Goal: Information Seeking & Learning: Compare options

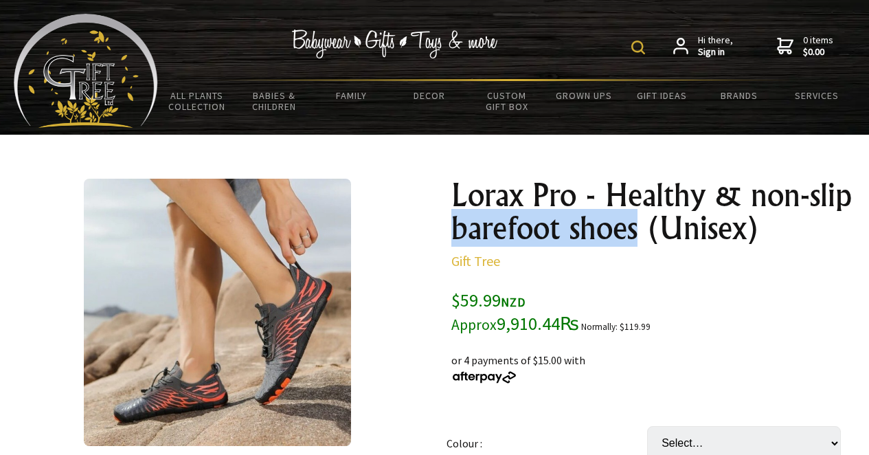
drag, startPoint x: 633, startPoint y: 230, endPoint x: 451, endPoint y: 227, distance: 182.1
click at [451, 227] on h1 "Lorax Pro - Healthy & non-slip barefoot shoes (Unisex)" at bounding box center [651, 212] width 401 height 66
copy h1 "barefoot shoes"
click at [644, 45] on img at bounding box center [639, 48] width 14 height 14
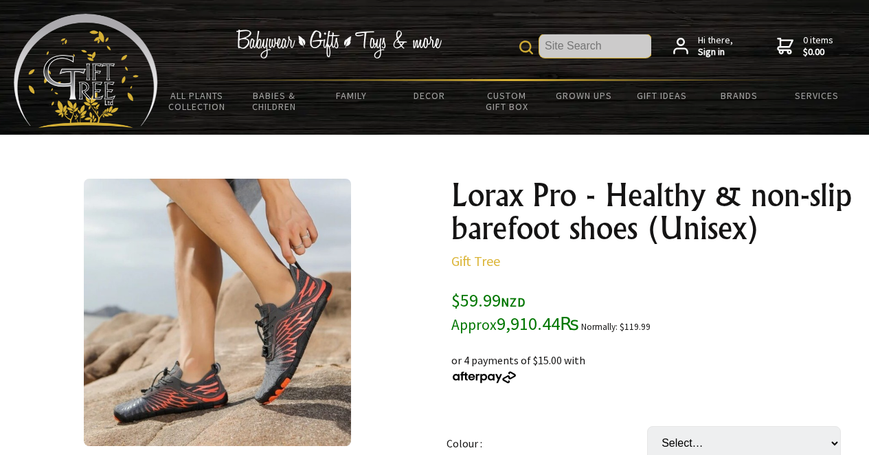
paste input "barefoot shoes"
type input "barefoot shoes"
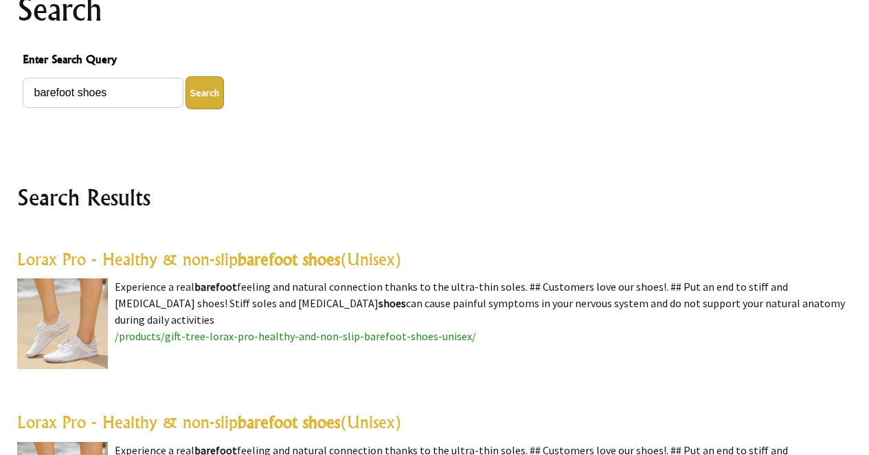
scroll to position [207, 0]
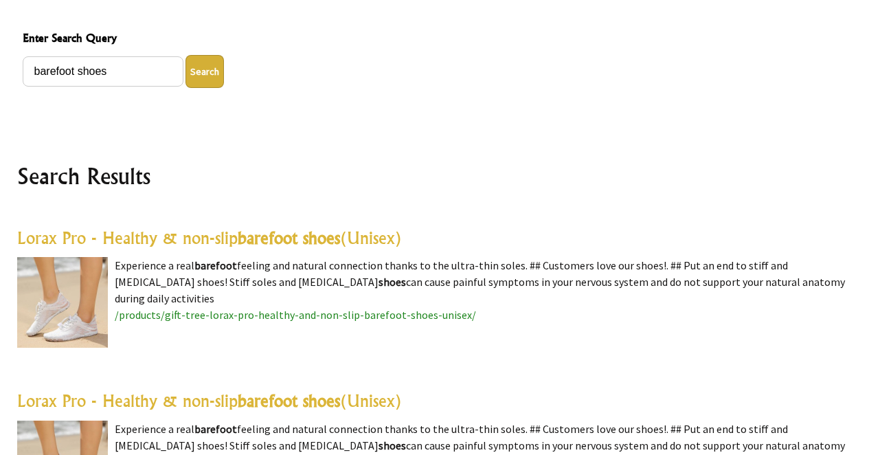
click at [331, 233] on highlight "barefoot shoes" at bounding box center [289, 237] width 102 height 21
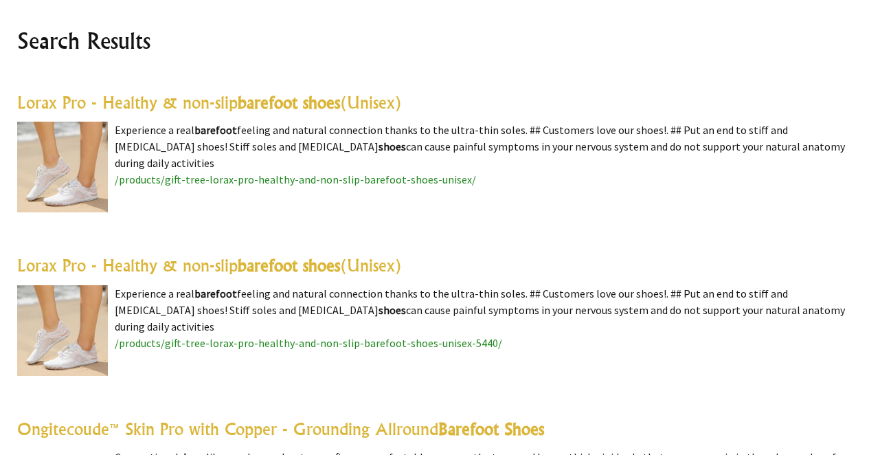
scroll to position [343, 0]
click at [289, 272] on highlight "barefoot shoes" at bounding box center [289, 264] width 102 height 21
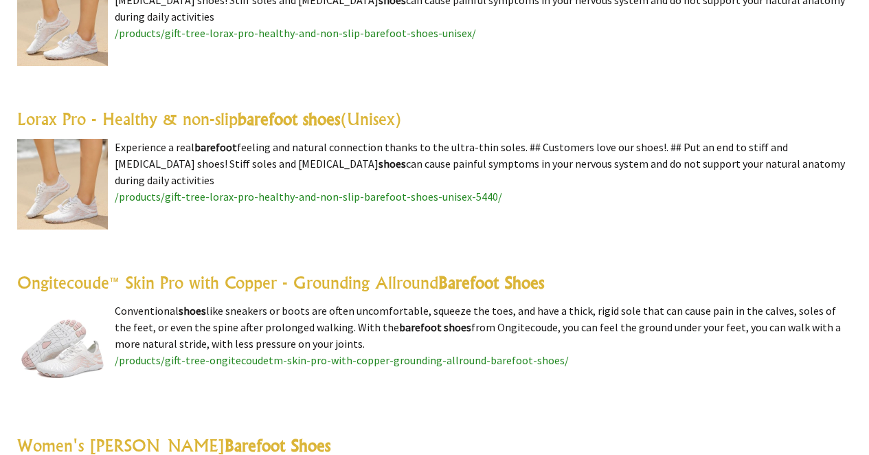
scroll to position [490, 0]
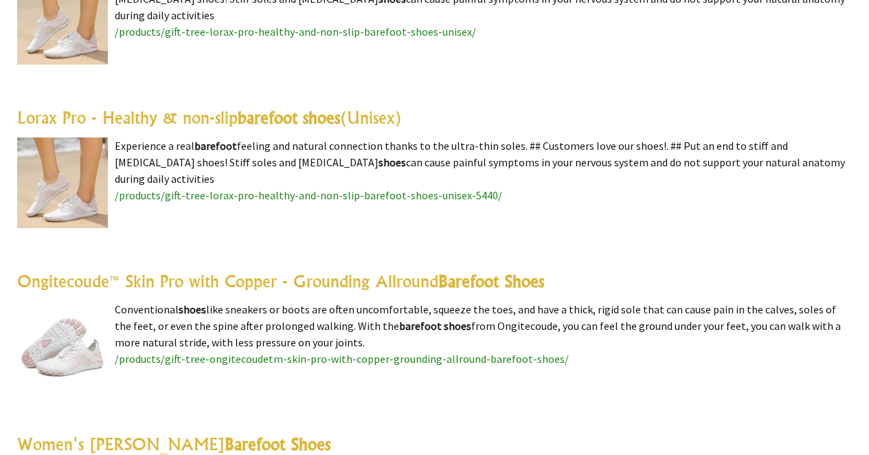
click at [287, 281] on link "Ongitecoude™ Skin Pro with Copper - Grounding Allround Barefoot Shoes" at bounding box center [280, 281] width 527 height 21
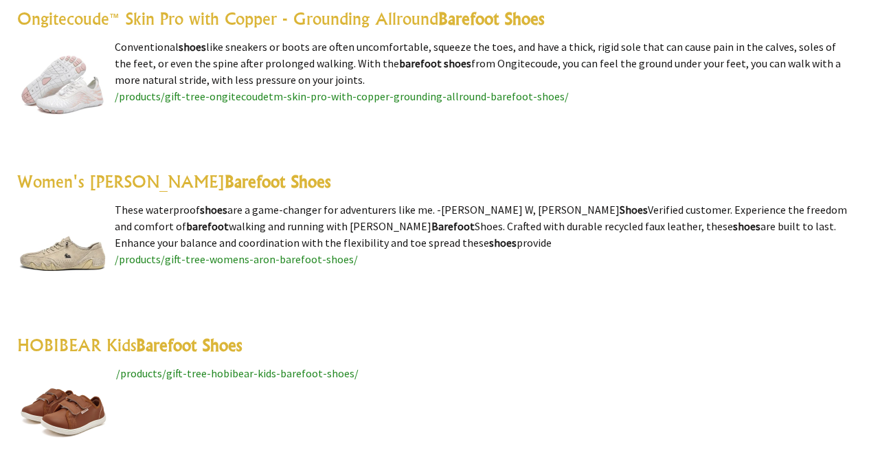
scroll to position [758, 0]
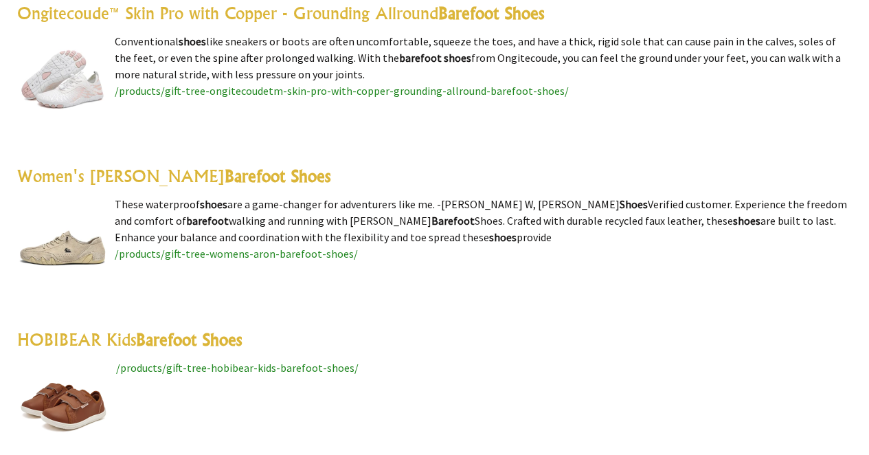
click at [225, 176] on highlight "Barefoot Shoes" at bounding box center [278, 176] width 106 height 21
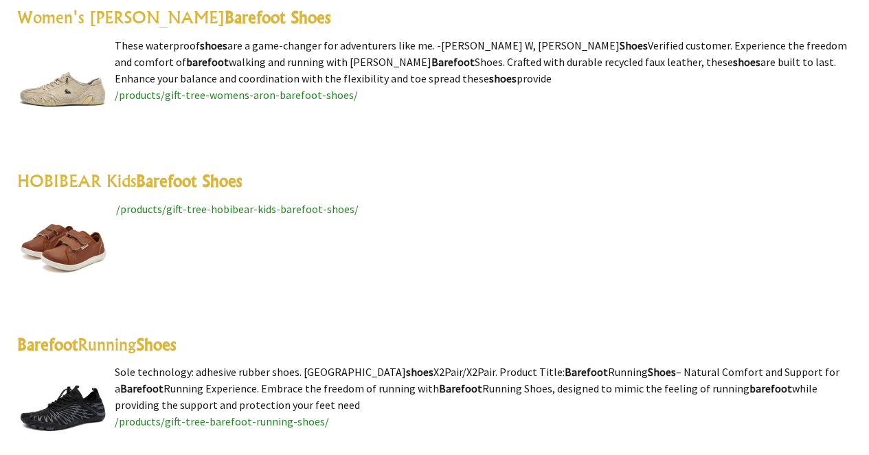
scroll to position [924, 0]
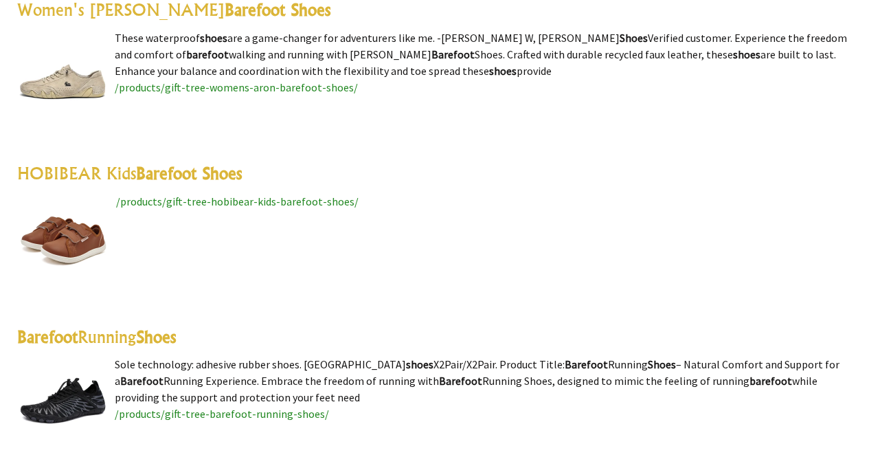
click at [166, 175] on highlight "Barefoot Shoes" at bounding box center [189, 173] width 106 height 21
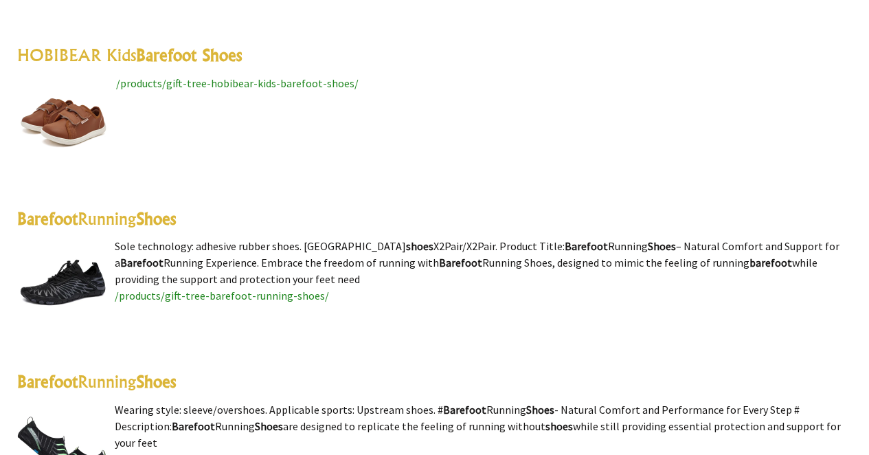
scroll to position [1057, 0]
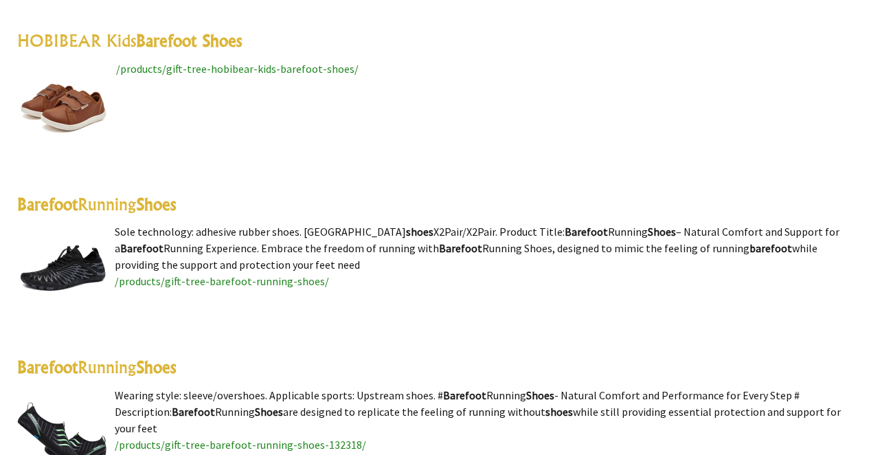
click at [157, 203] on highlight "Shoes" at bounding box center [156, 204] width 40 height 21
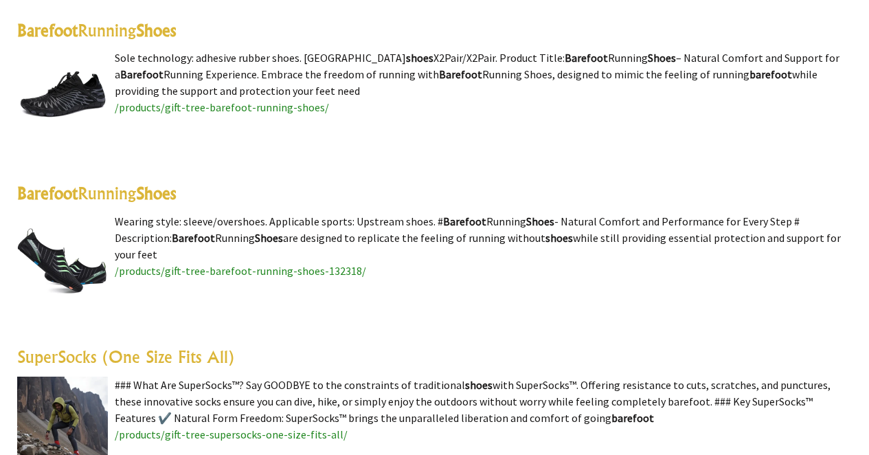
scroll to position [1231, 0]
click at [136, 189] on link "Barefoot Running Shoes" at bounding box center [96, 192] width 159 height 21
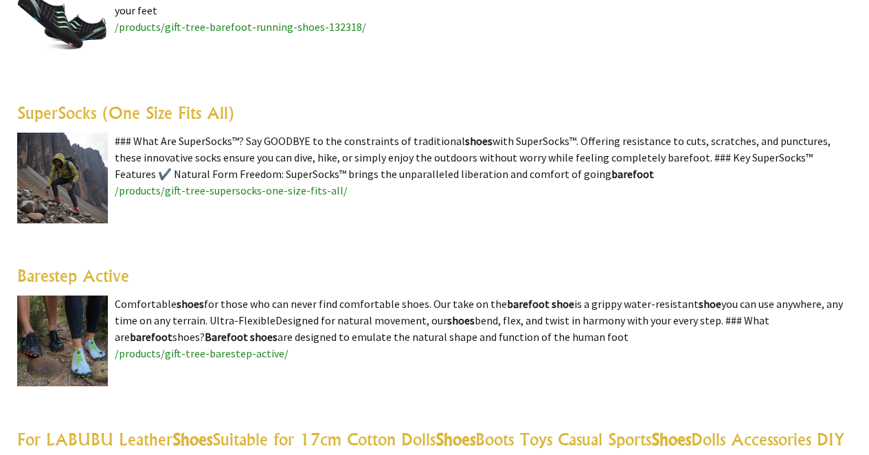
scroll to position [1483, 0]
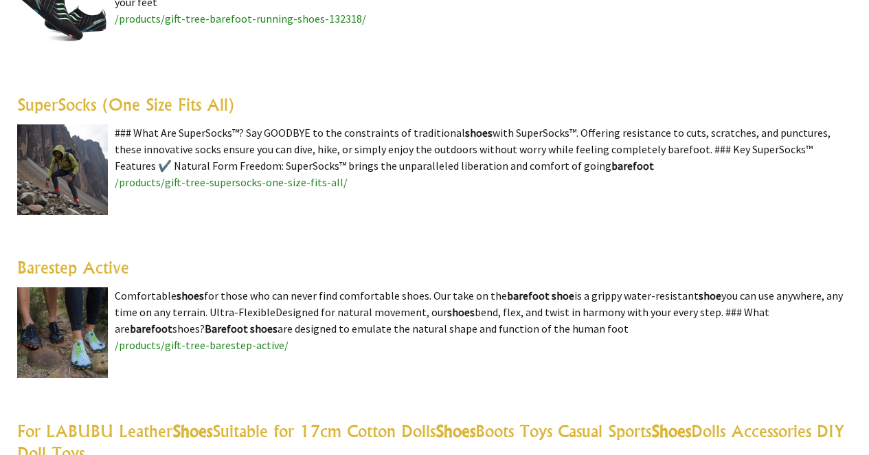
click at [104, 270] on link "Barestep Active" at bounding box center [73, 267] width 112 height 21
click at [154, 107] on link "SuperSocks (One Size Fits All)" at bounding box center [126, 104] width 218 height 21
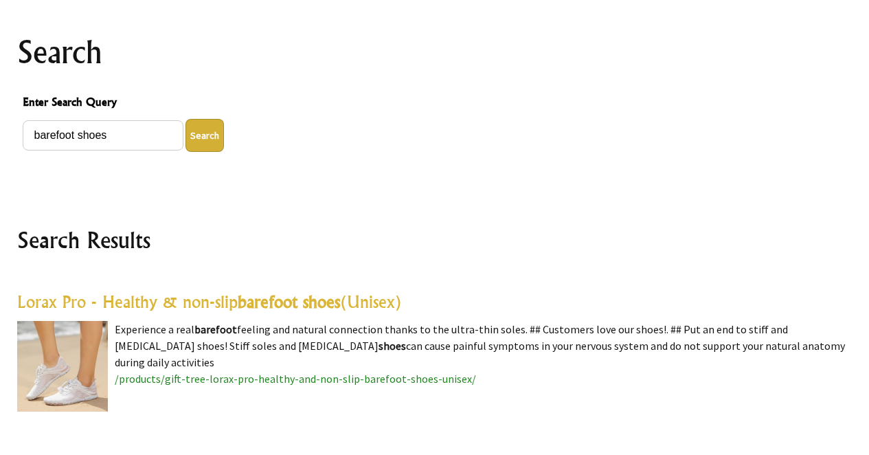
scroll to position [161, 0]
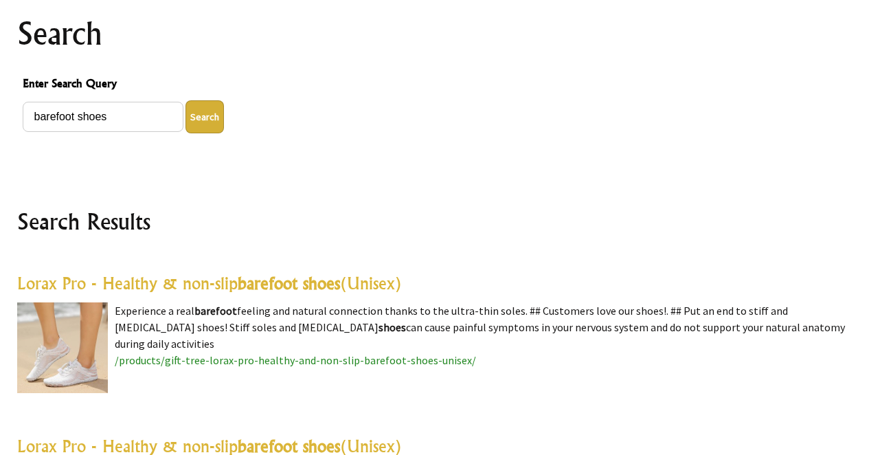
click at [305, 280] on highlight "barefoot shoes" at bounding box center [289, 283] width 102 height 21
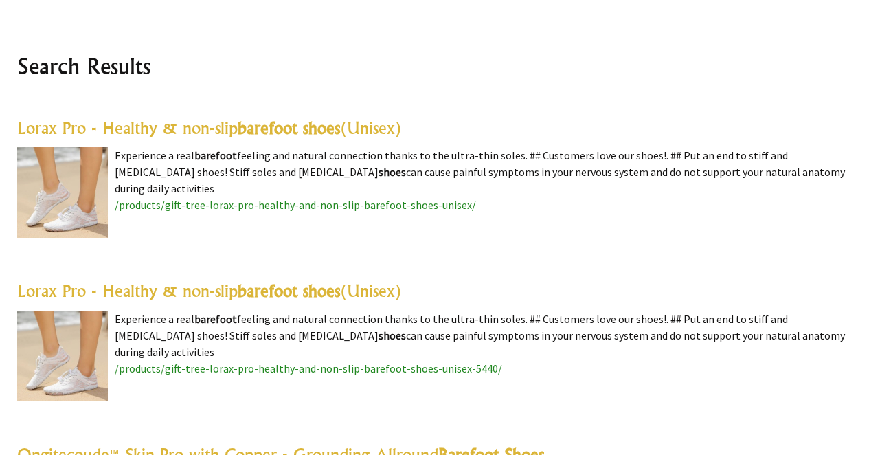
scroll to position [342, 0]
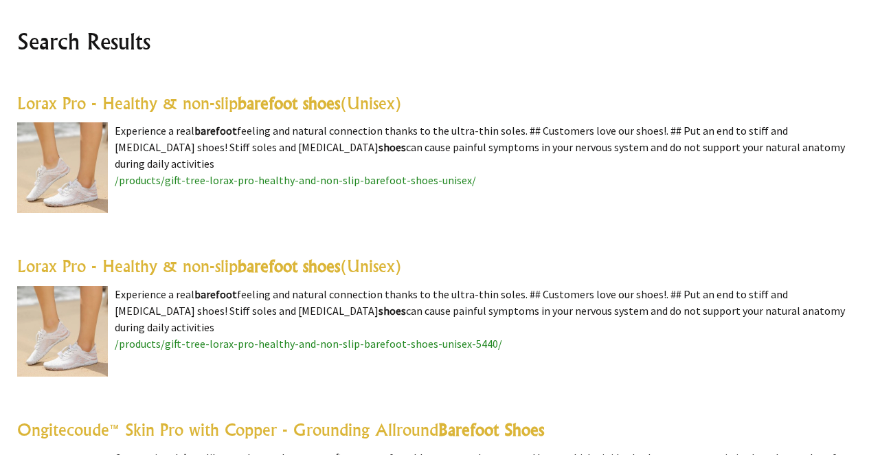
click at [291, 272] on highlight "barefoot shoes" at bounding box center [289, 266] width 102 height 21
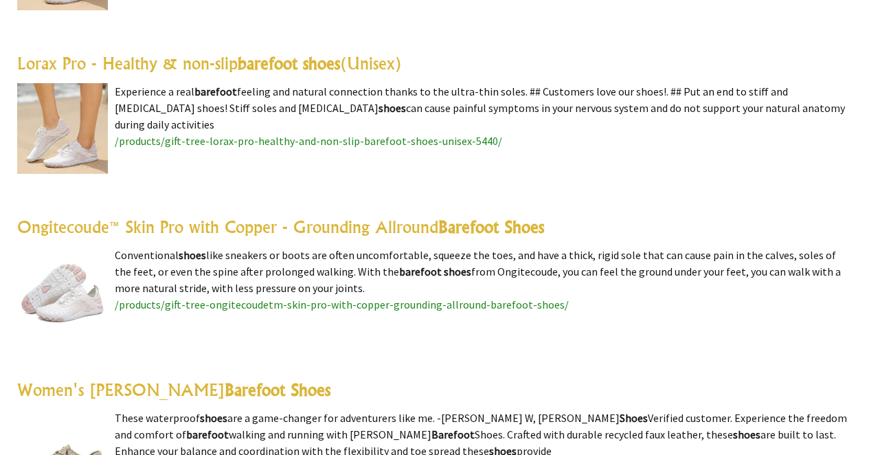
scroll to position [546, 0]
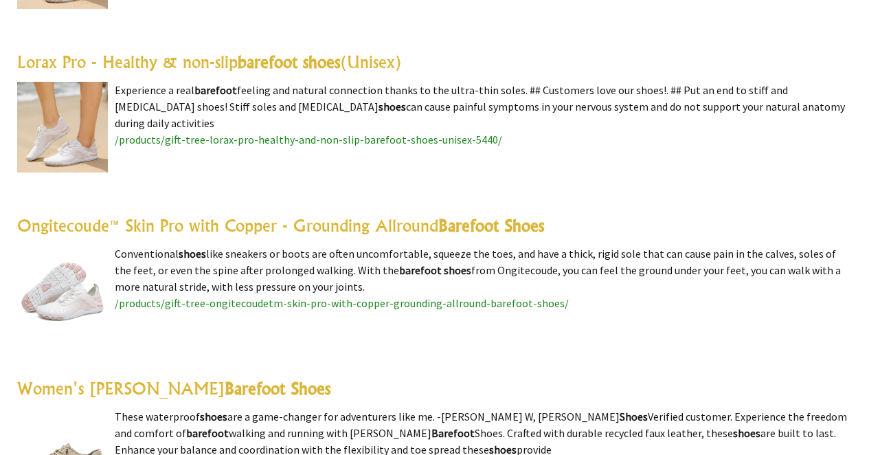
click at [425, 215] on link "Ongitecoude™ Skin Pro with Copper - Grounding Allround Barefoot Shoes" at bounding box center [280, 225] width 527 height 21
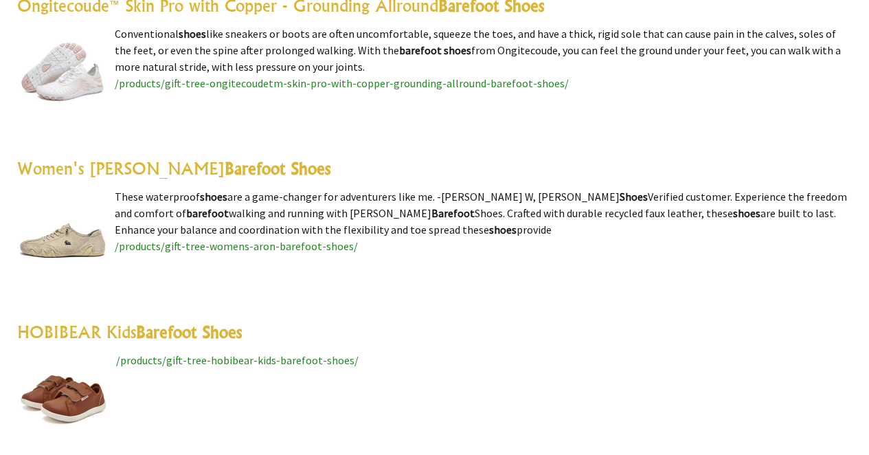
click at [225, 164] on highlight "Barefoot Shoes" at bounding box center [278, 168] width 106 height 21
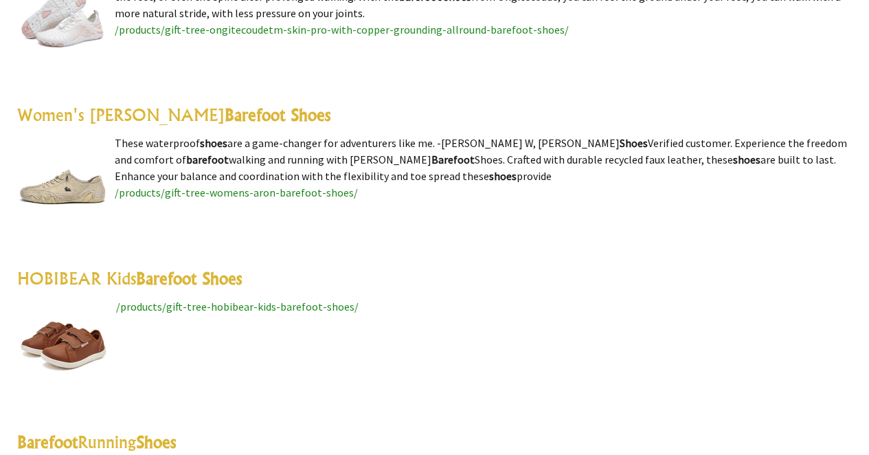
scroll to position [822, 0]
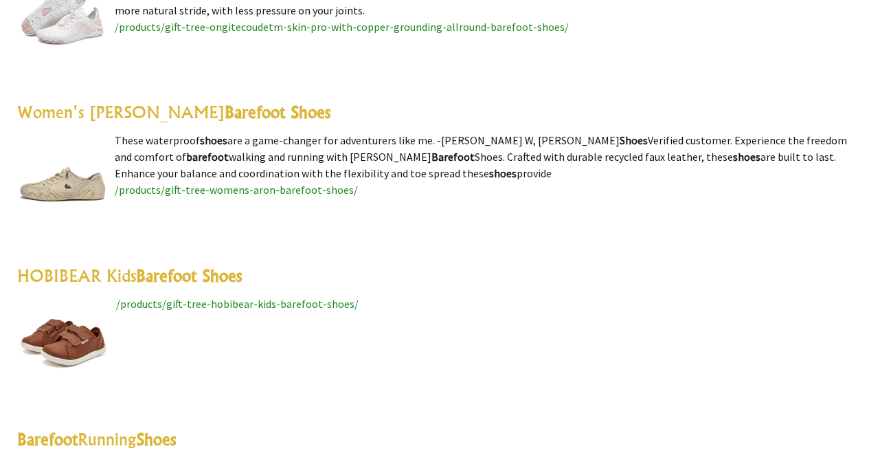
click at [158, 269] on highlight "Barefoot Shoes" at bounding box center [189, 275] width 106 height 21
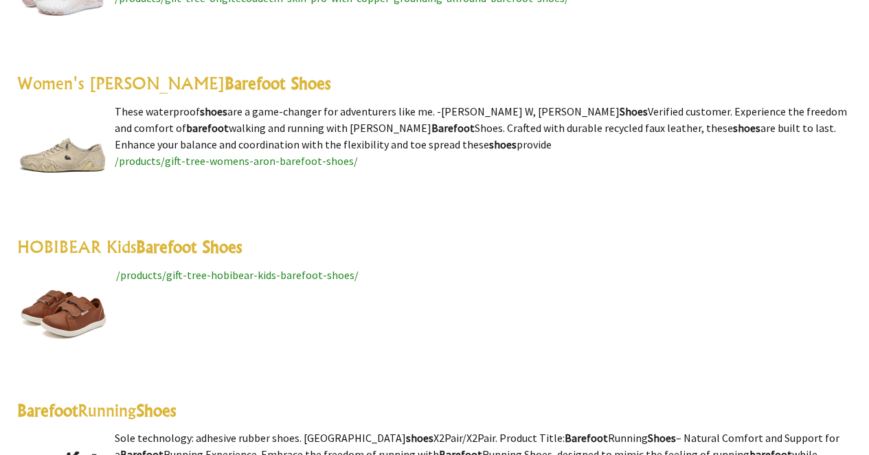
scroll to position [873, 0]
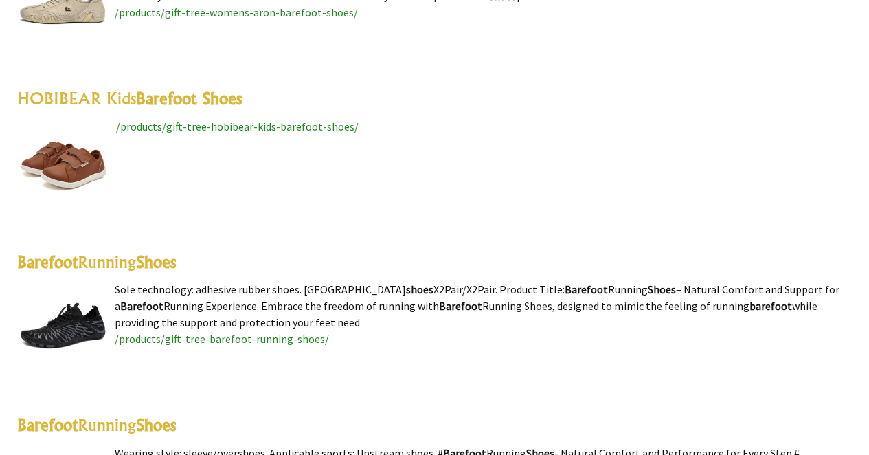
click at [155, 256] on highlight "Shoes" at bounding box center [156, 262] width 40 height 21
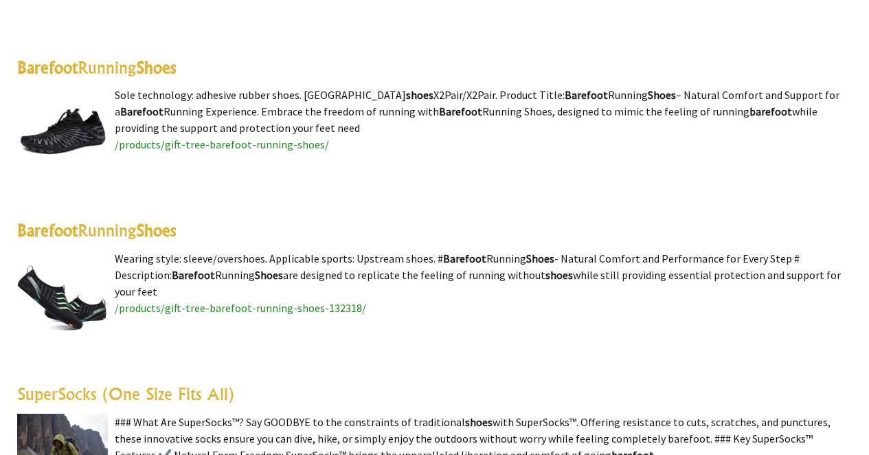
click at [148, 223] on highlight "Shoes" at bounding box center [156, 230] width 40 height 21
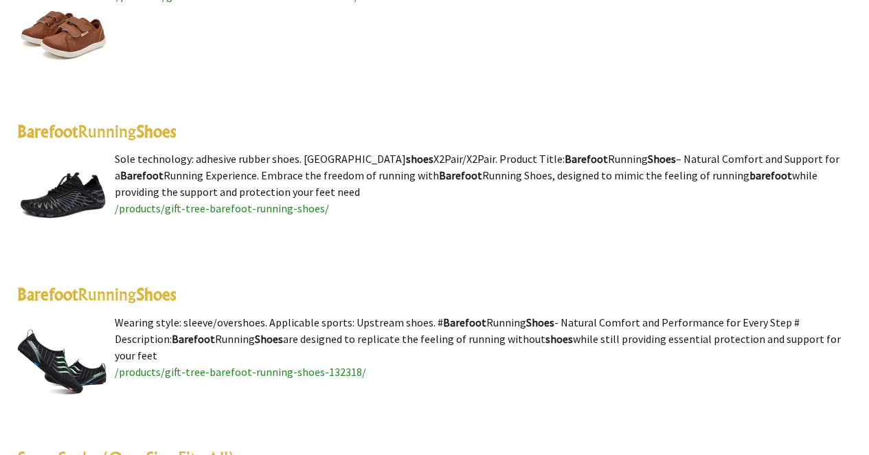
scroll to position [1272, 0]
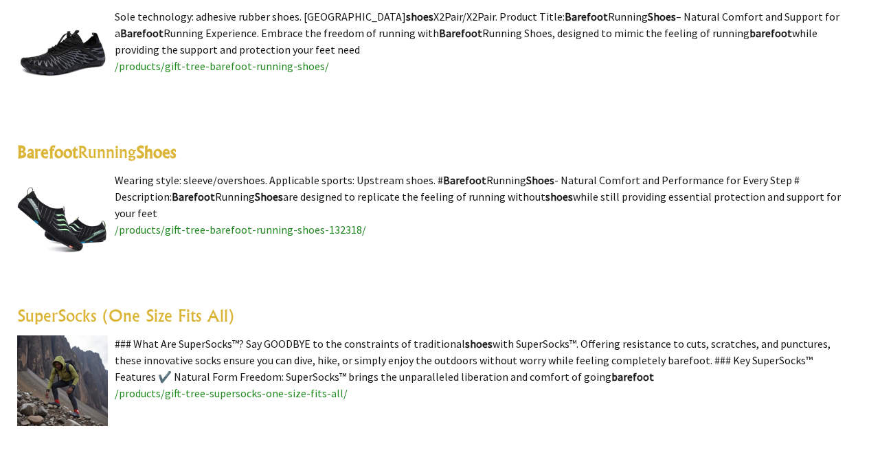
click at [166, 155] on highlight "Shoes" at bounding box center [156, 152] width 40 height 21
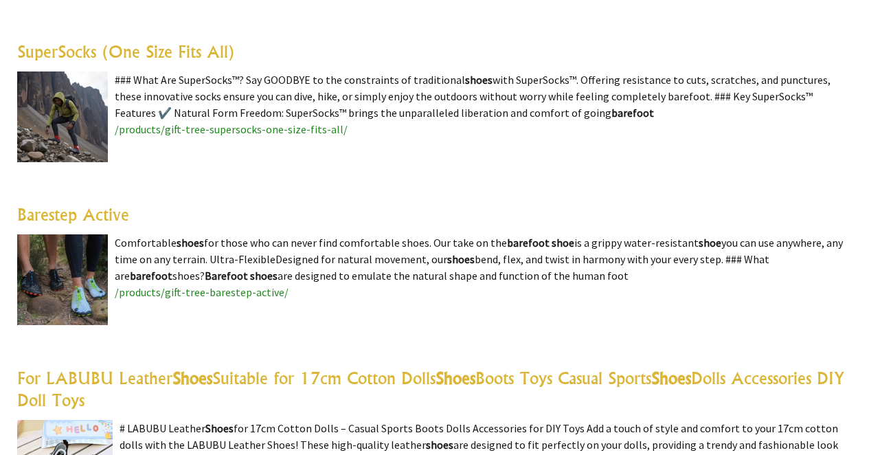
scroll to position [1592, 0]
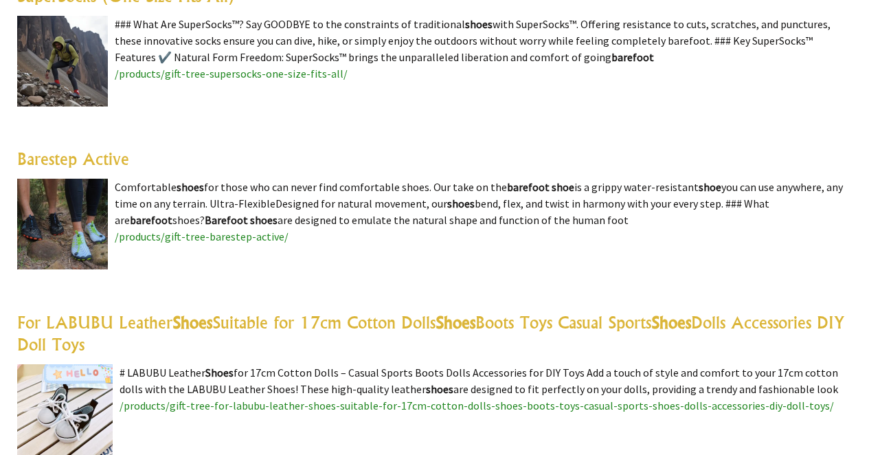
click at [89, 157] on link "Barestep Active" at bounding box center [73, 158] width 112 height 21
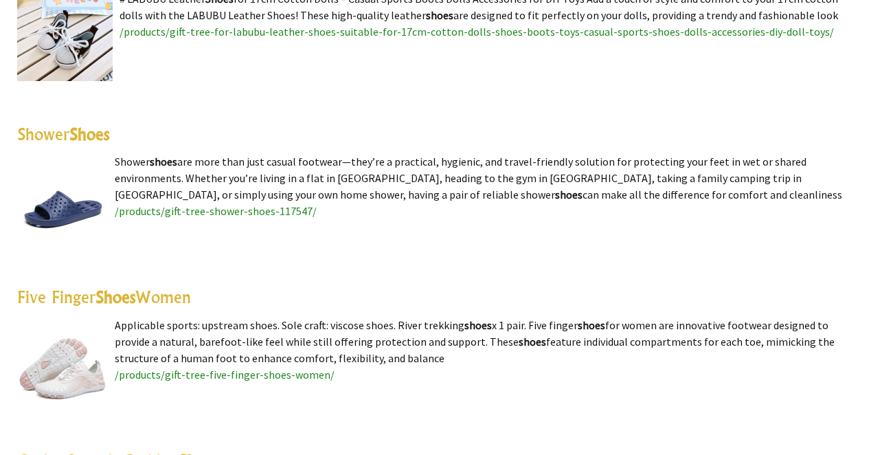
scroll to position [1969, 0]
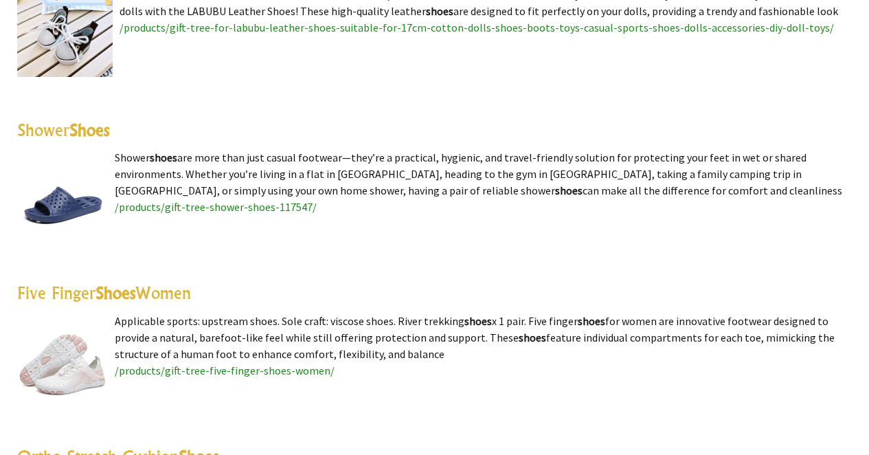
click at [117, 298] on highlight "Shoes" at bounding box center [116, 292] width 40 height 21
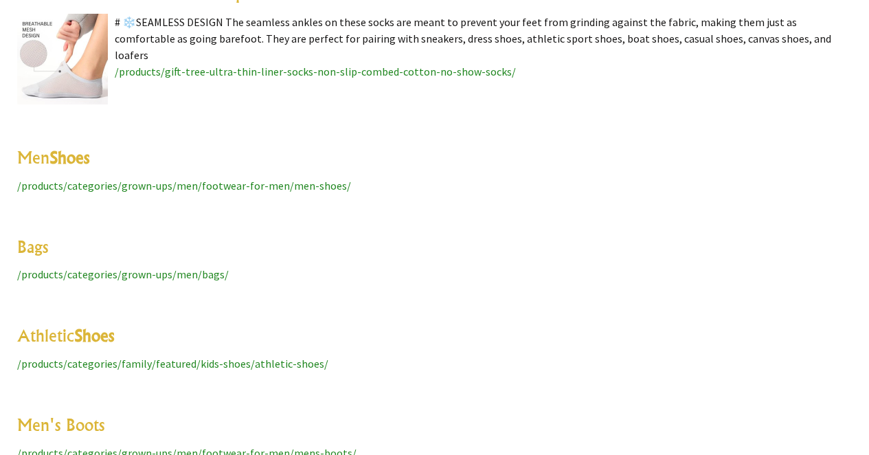
scroll to position [4599, 0]
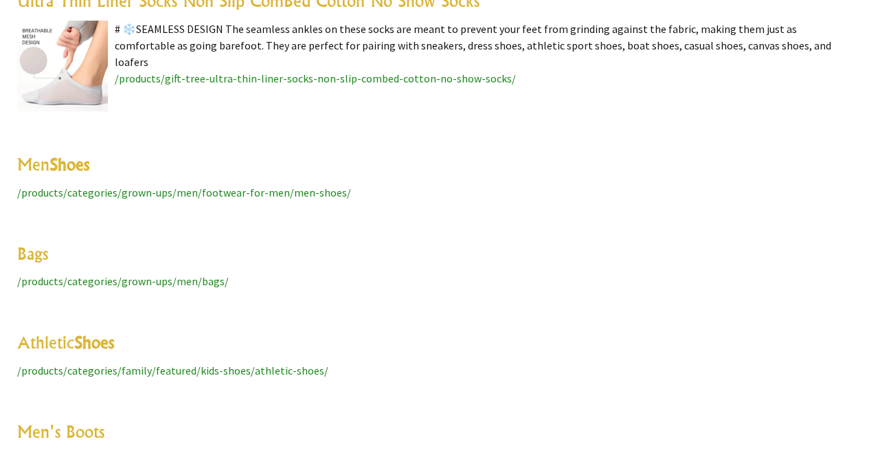
click at [87, 160] on highlight "Shoes" at bounding box center [69, 164] width 40 height 21
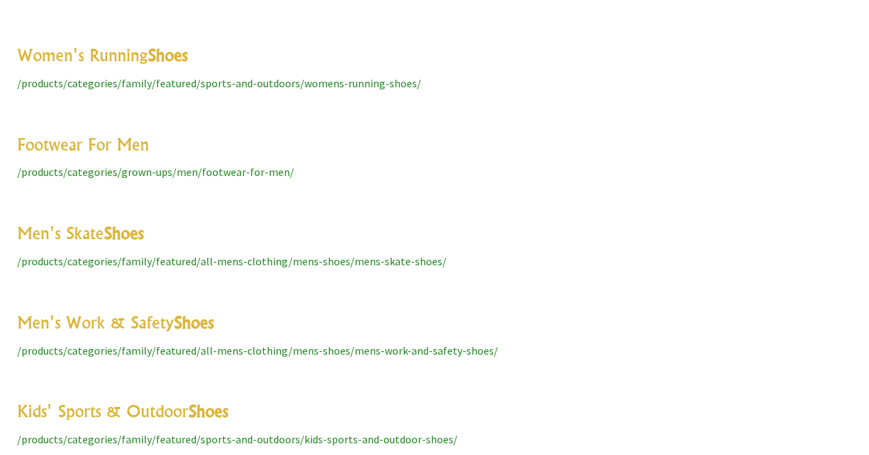
scroll to position [5210, 0]
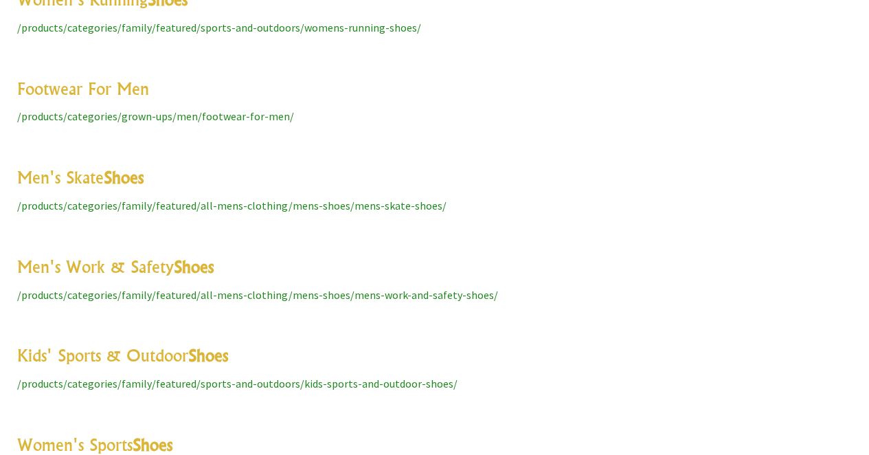
click at [96, 80] on link "Footwear For Men" at bounding box center [83, 88] width 132 height 21
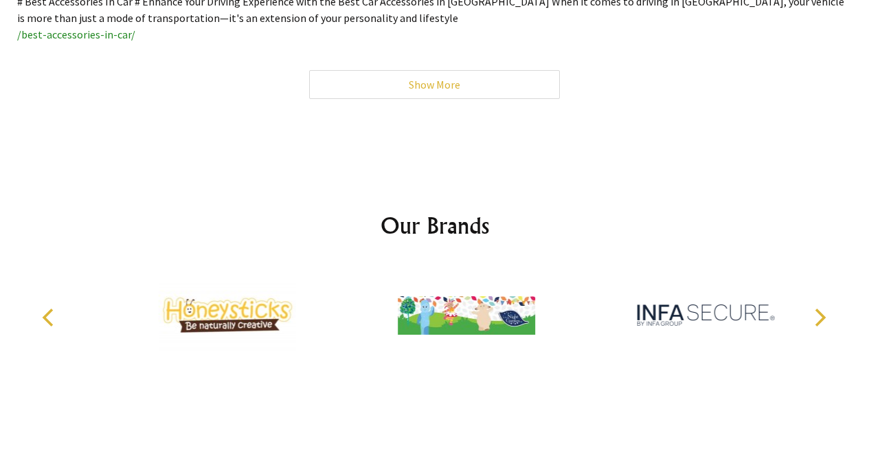
scroll to position [10390, 0]
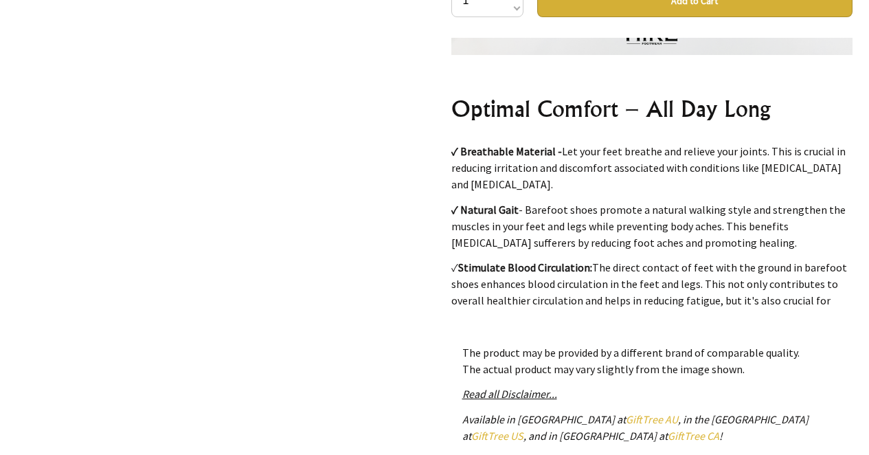
scroll to position [6265, 0]
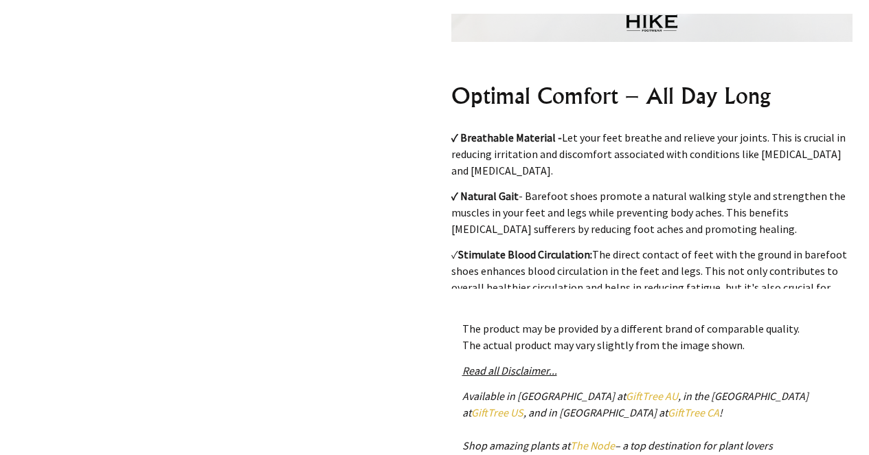
scroll to position [6256, 0]
click at [394, 49] on div "1 /3" at bounding box center [217, 79] width 423 height 983
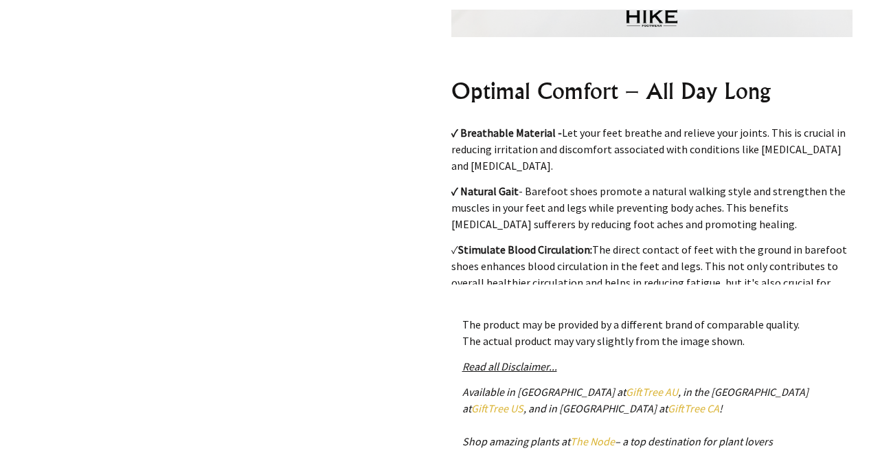
scroll to position [575, 0]
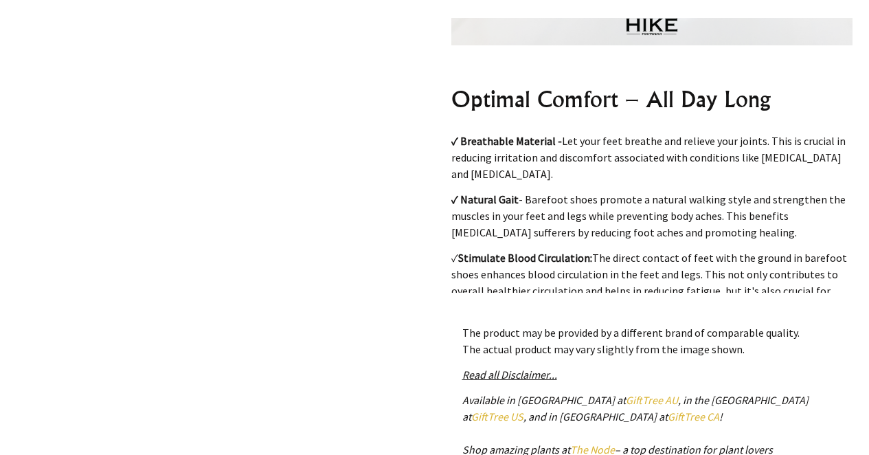
click at [437, 147] on div "1 /3 Lorax Pro - Healthy & non-slip barefoot shoes (Unisex) Gift Tree $119.99 N…" at bounding box center [435, 83] width 858 height 983
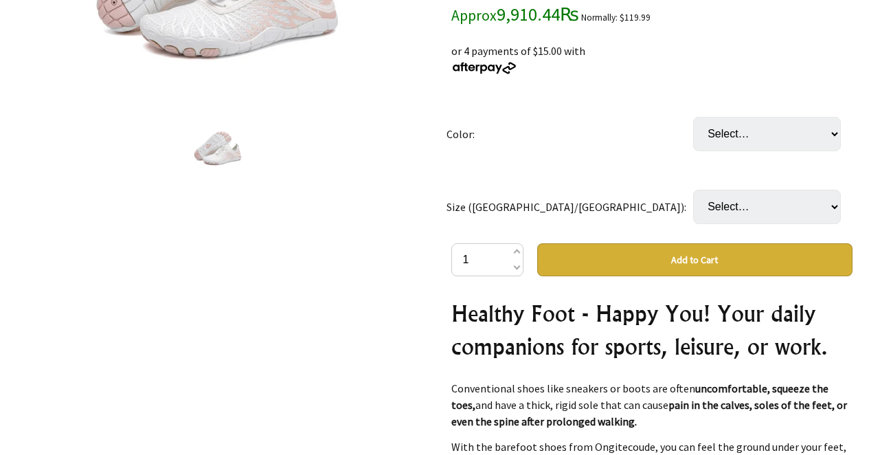
click at [370, 240] on div "1 /1" at bounding box center [217, 339] width 423 height 1029
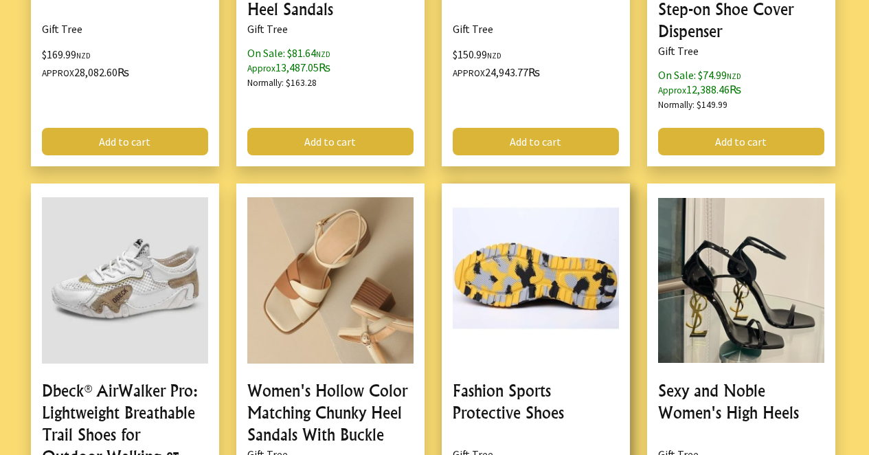
scroll to position [1698, 0]
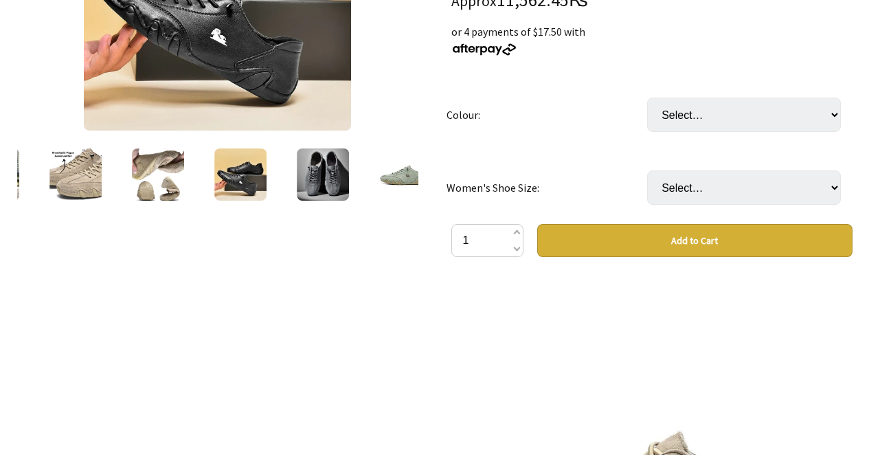
click at [383, 173] on img at bounding box center [405, 174] width 52 height 52
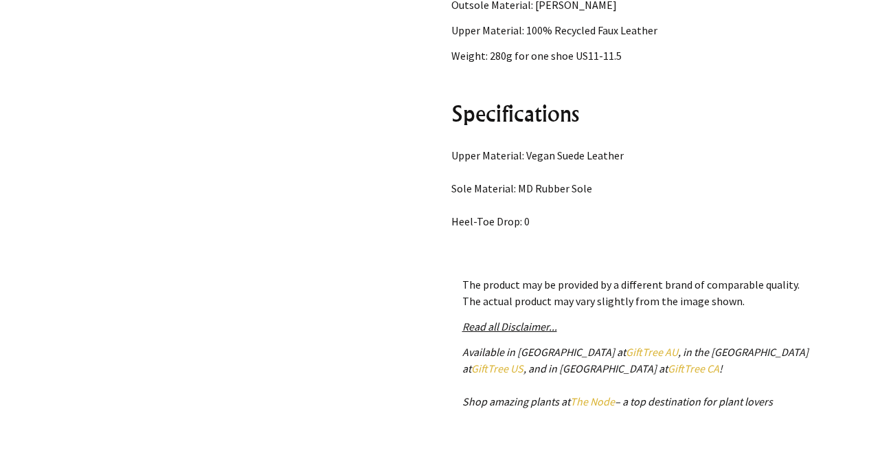
scroll to position [2605, 0]
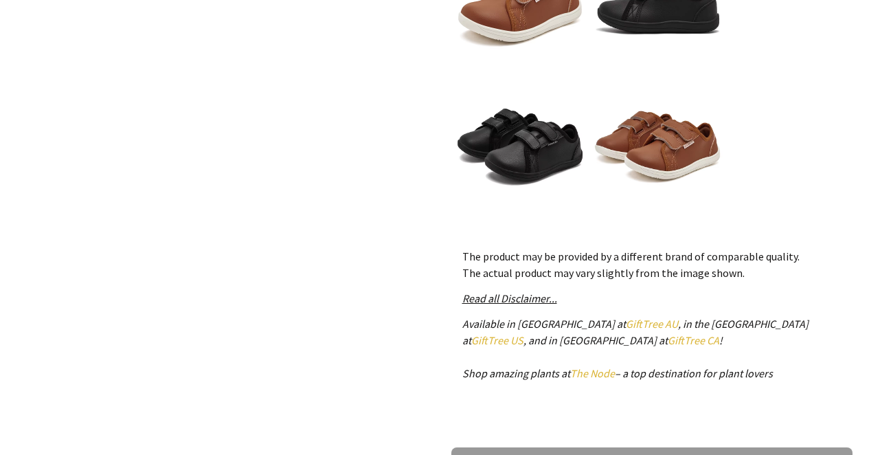
scroll to position [671, 0]
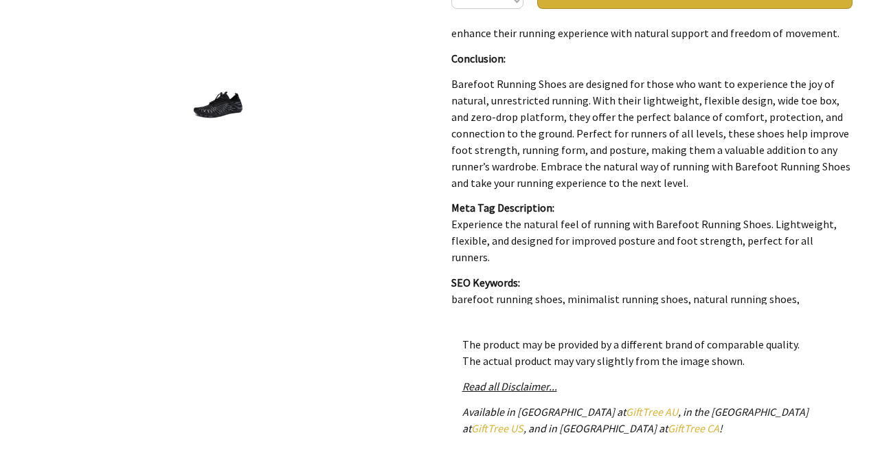
scroll to position [438, 0]
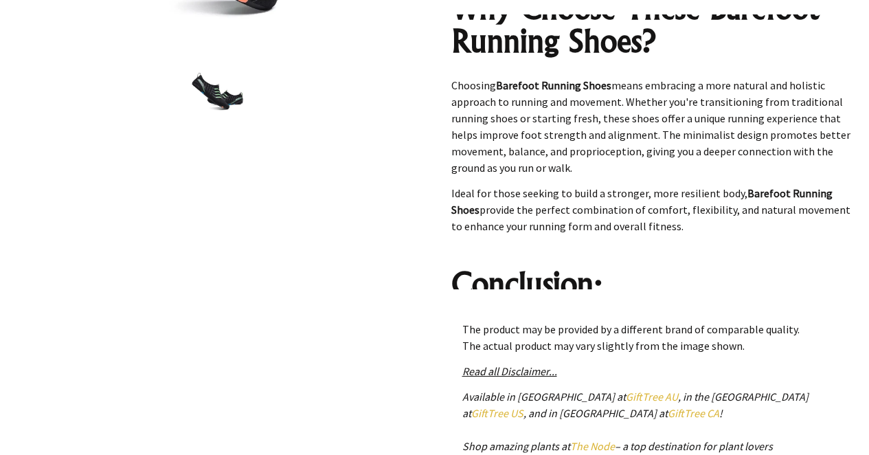
scroll to position [2284, 0]
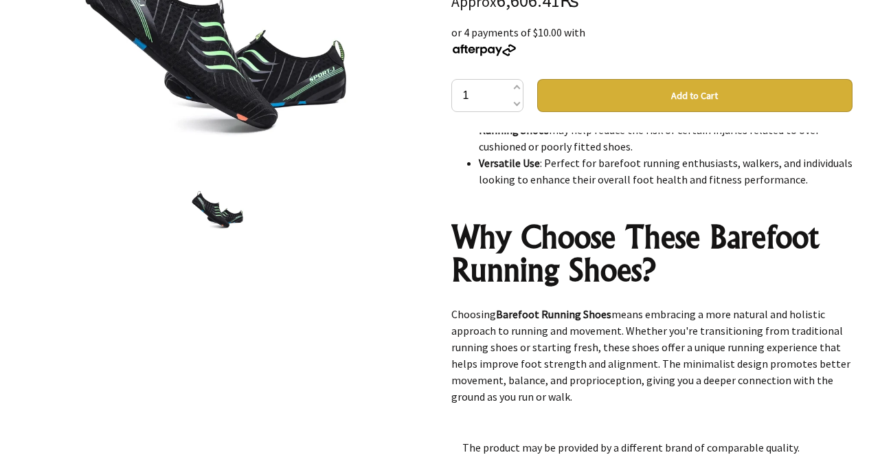
scroll to position [2284, 0]
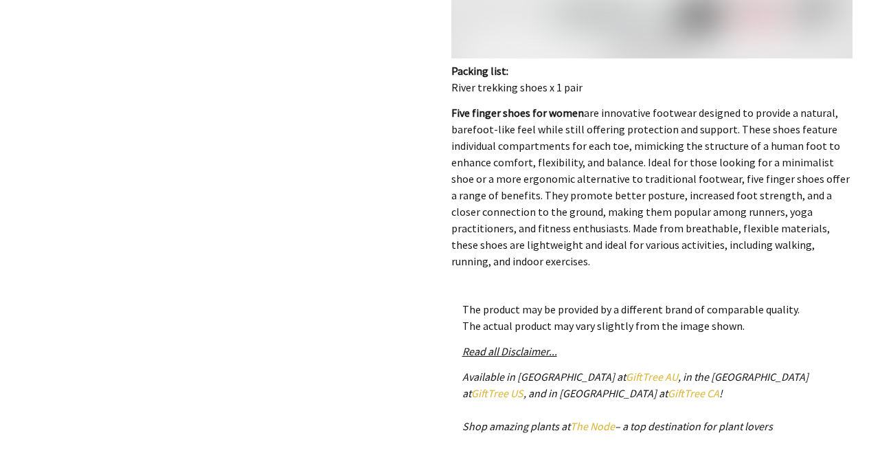
scroll to position [598, 0]
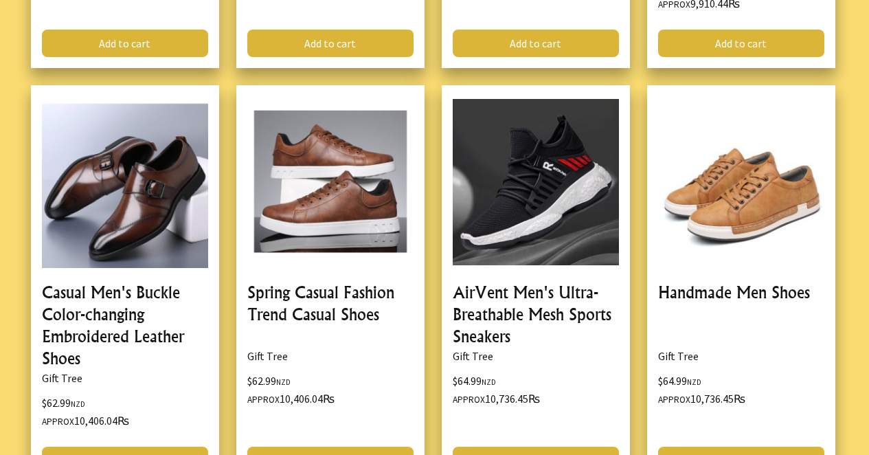
scroll to position [2703, 0]
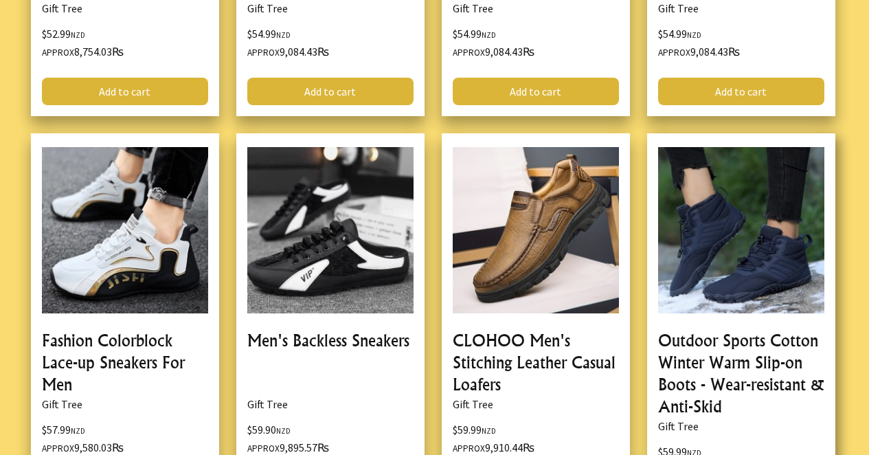
click at [757, 256] on link at bounding box center [741, 333] width 188 height 401
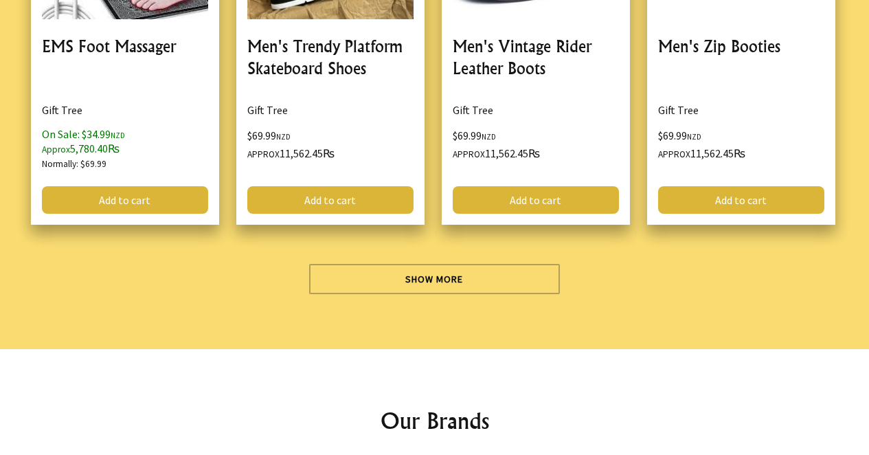
scroll to position [4227, 0]
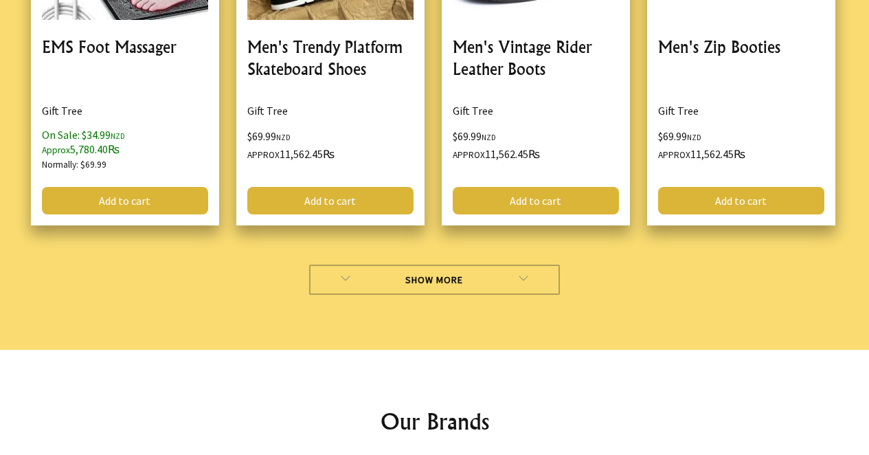
click at [478, 265] on link "Show More" at bounding box center [434, 280] width 251 height 30
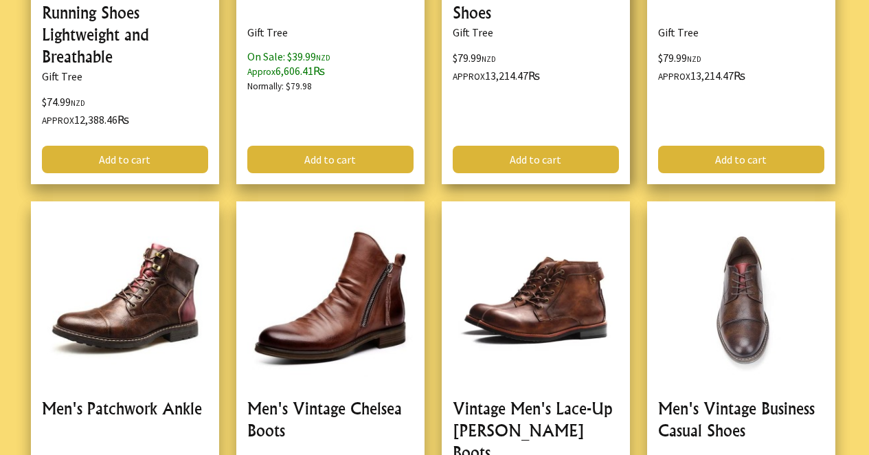
scroll to position [5122, 0]
